Goal: Task Accomplishment & Management: Manage account settings

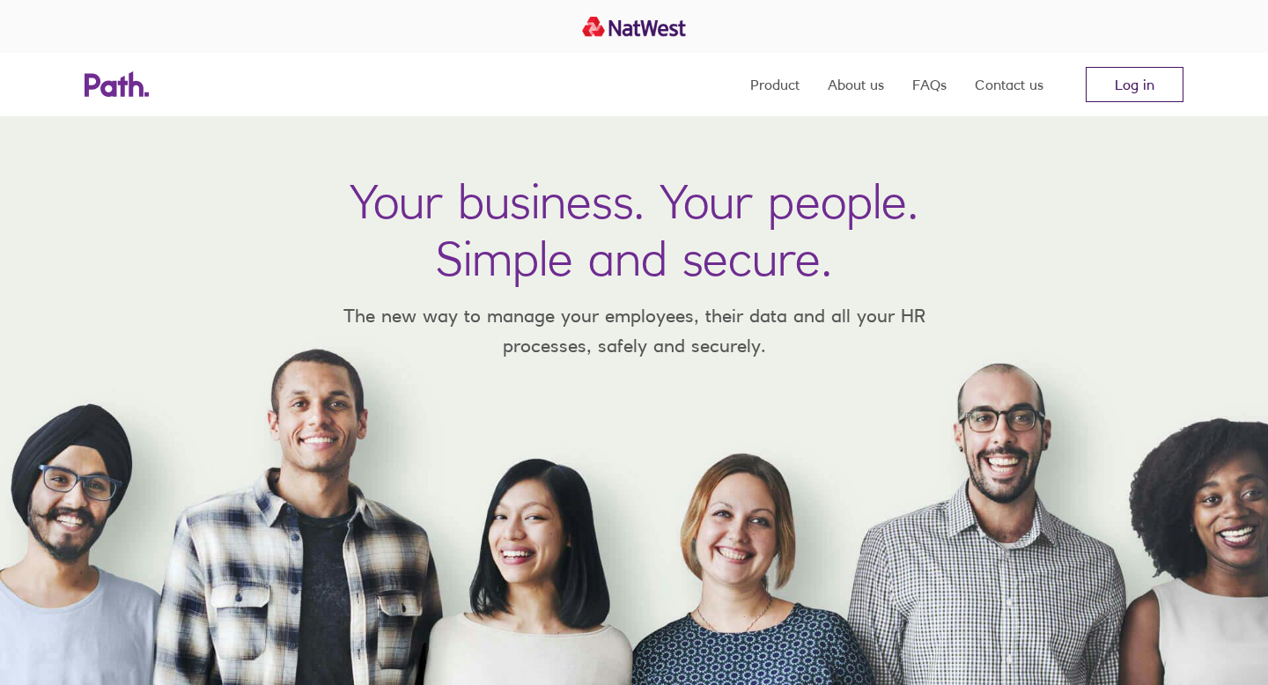
click at [1145, 90] on link "Log in" at bounding box center [1135, 84] width 98 height 35
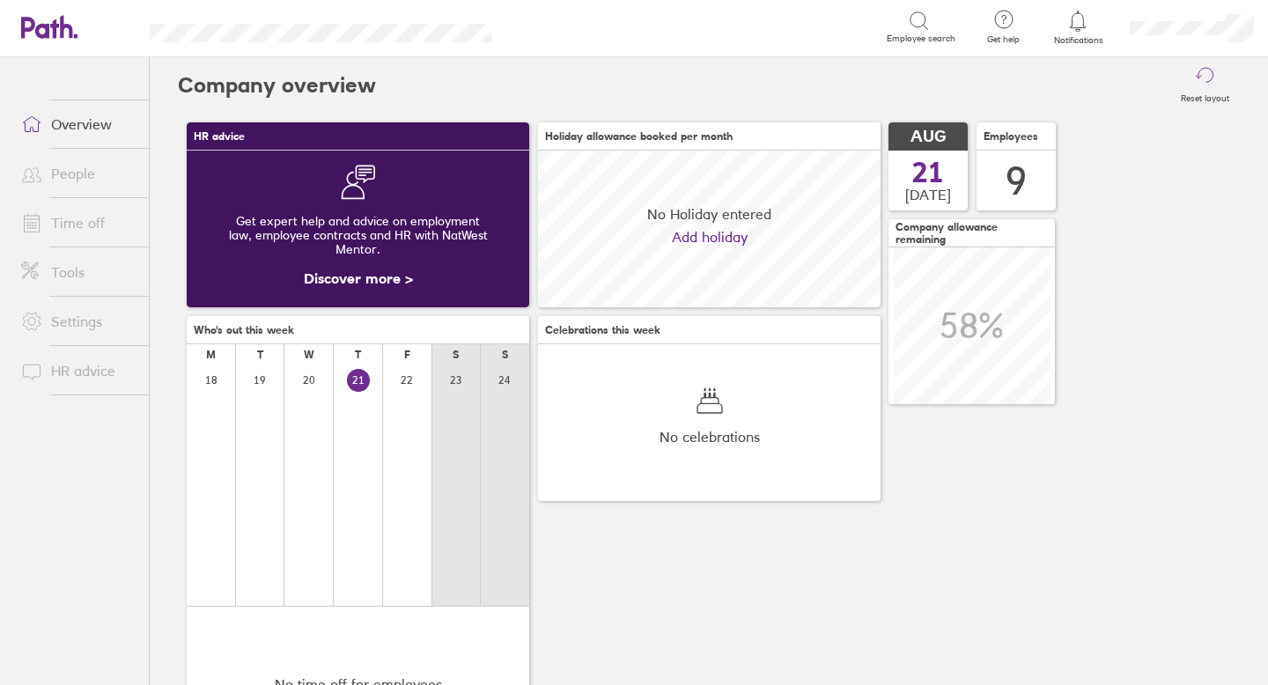
scroll to position [157, 343]
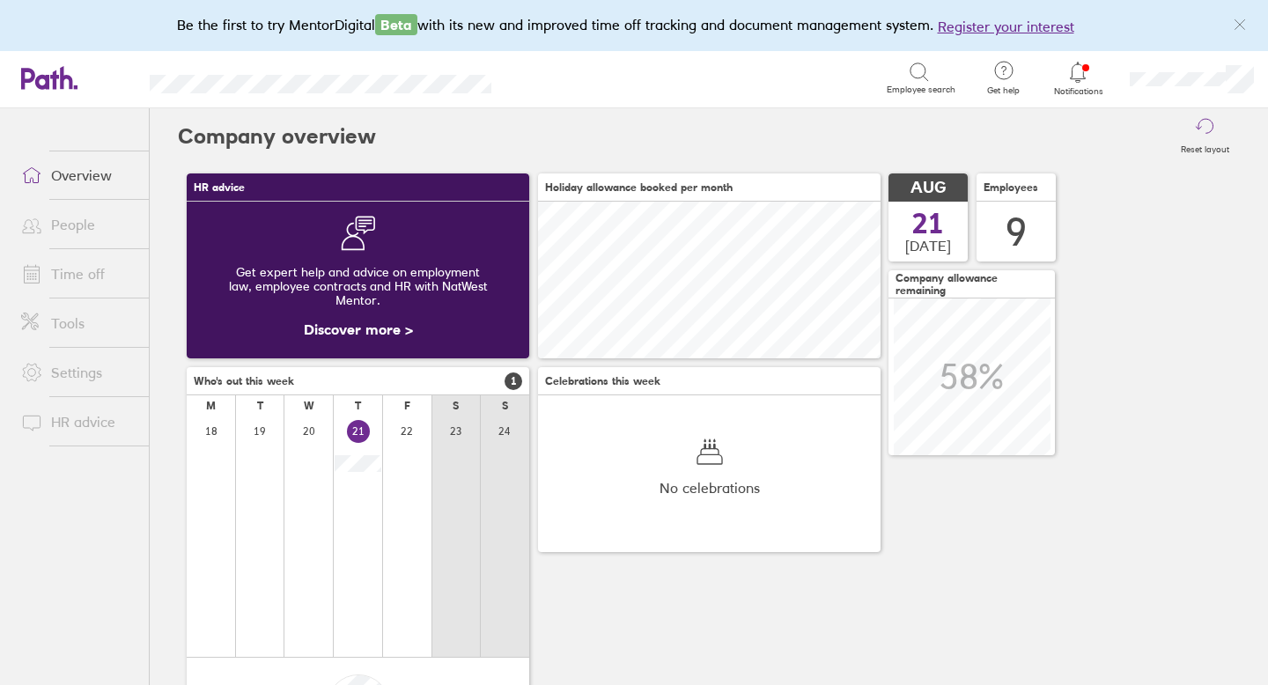
click at [1084, 86] on span "Notifications" at bounding box center [1078, 91] width 57 height 11
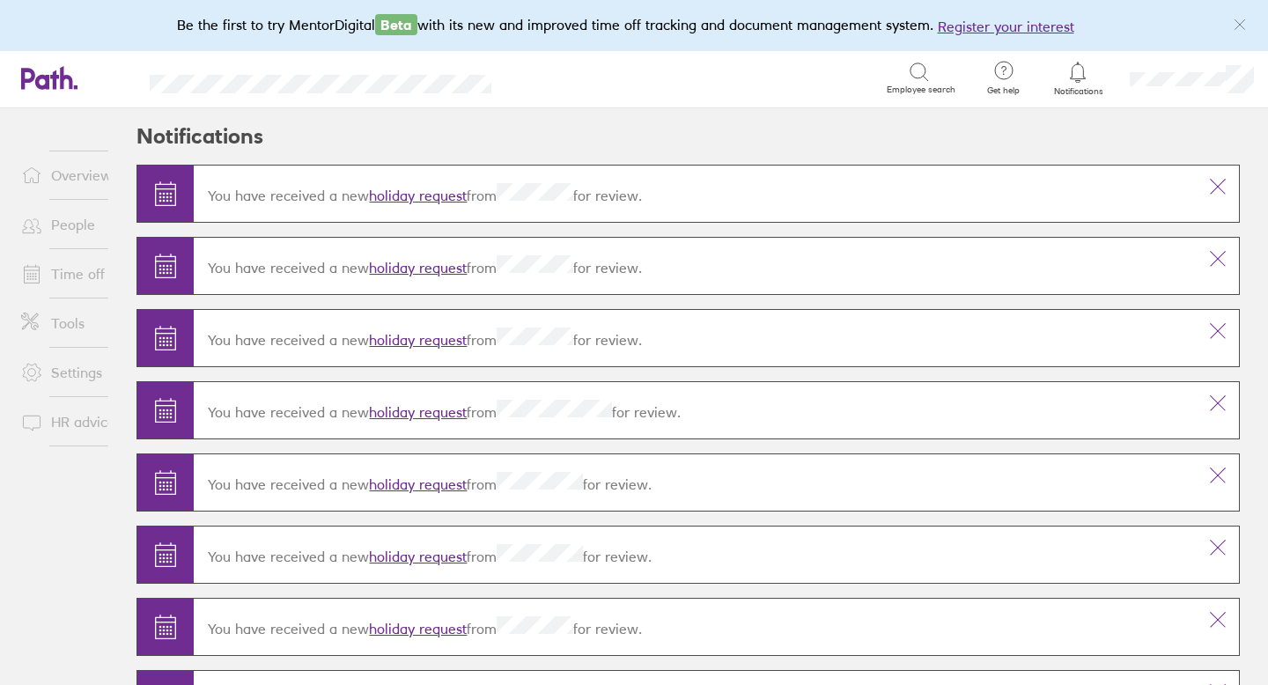
click at [449, 269] on link "holiday request" at bounding box center [418, 268] width 98 height 18
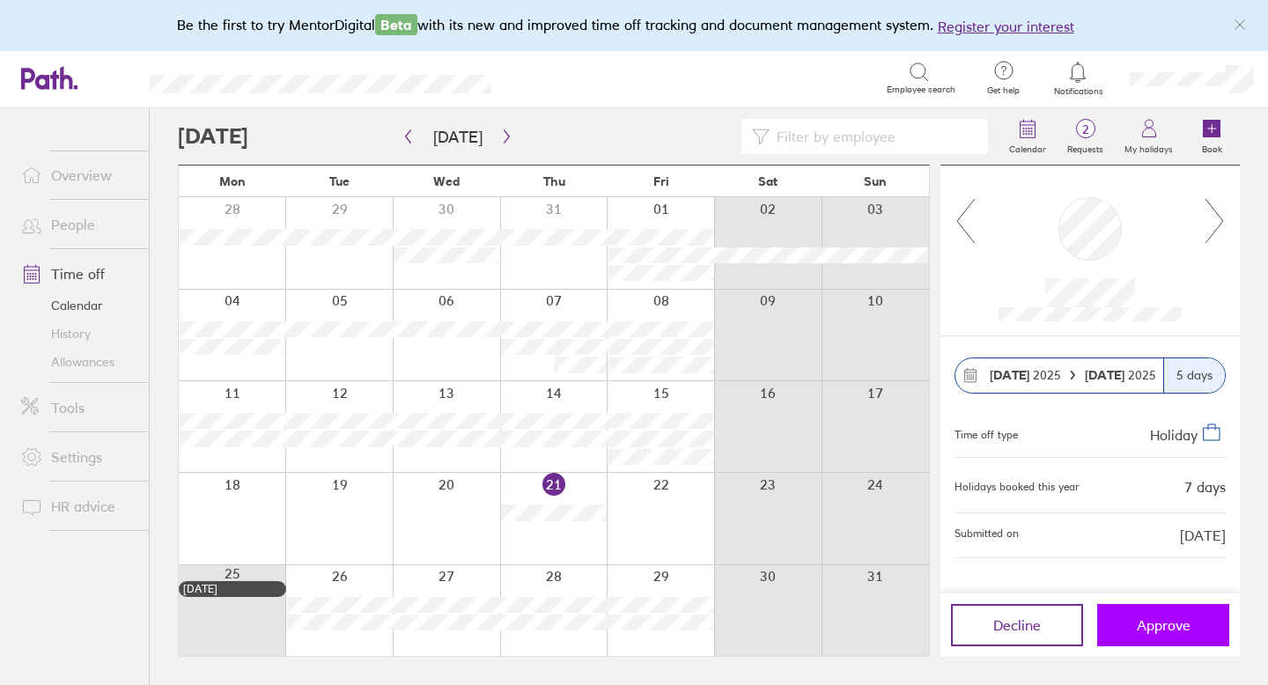
click at [1148, 624] on span "Approve" at bounding box center [1164, 625] width 54 height 16
click at [1158, 646] on div "Decline Approve" at bounding box center [1089, 625] width 299 height 63
click at [1161, 625] on span "Approve" at bounding box center [1164, 625] width 54 height 16
